Goal: Task Accomplishment & Management: Use online tool/utility

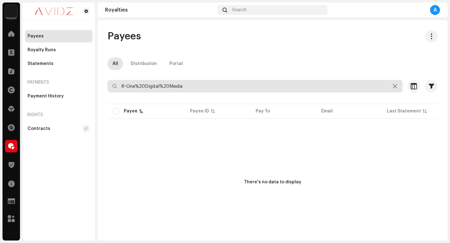
click at [204, 84] on input "R-One%20Digital%20Media" at bounding box center [255, 86] width 295 height 13
click at [204, 86] on input "R-One%20Digital%20Media" at bounding box center [255, 86] width 295 height 13
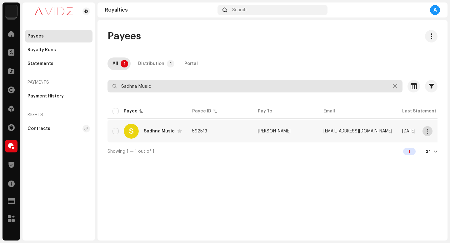
type input "Sadhna Music"
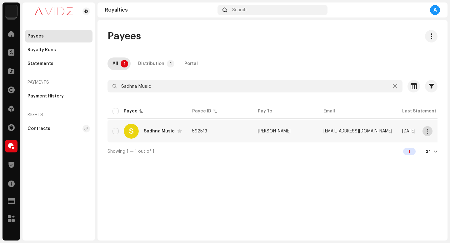
click at [425, 133] on button "button" at bounding box center [428, 131] width 10 height 10
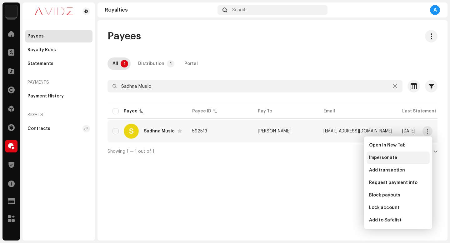
click at [415, 155] on div "Impersonate" at bounding box center [398, 158] width 63 height 13
